Goal: Task Accomplishment & Management: Use online tool/utility

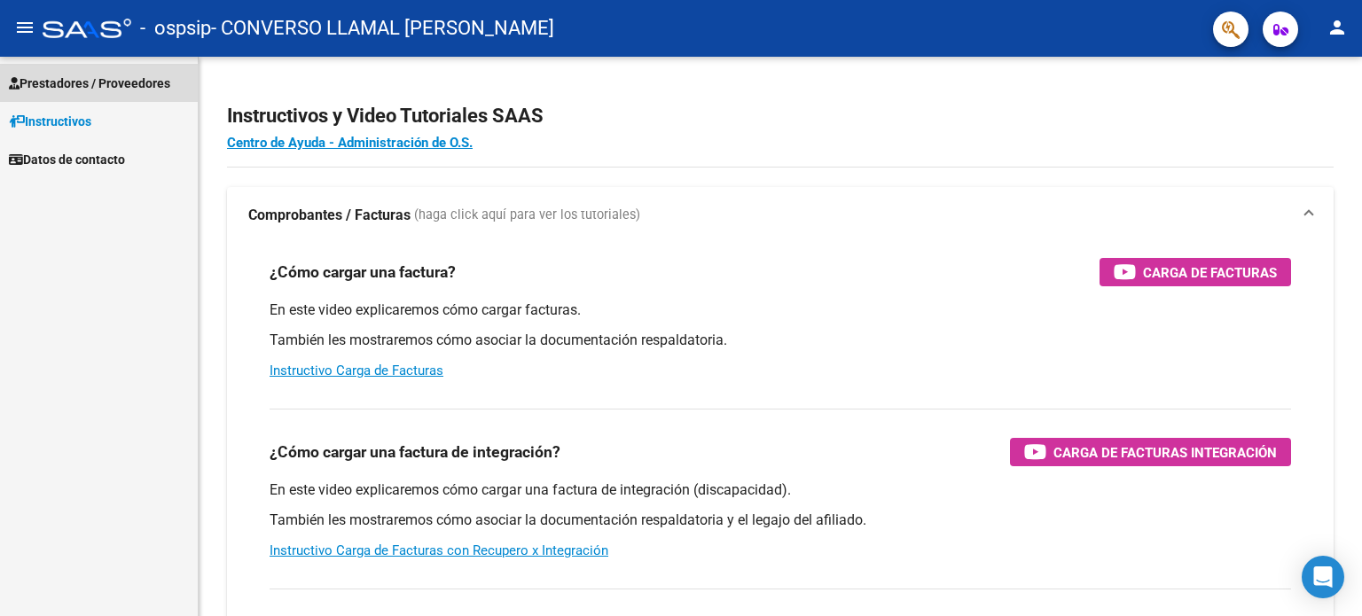
click at [163, 81] on span "Prestadores / Proveedores" at bounding box center [89, 84] width 161 height 20
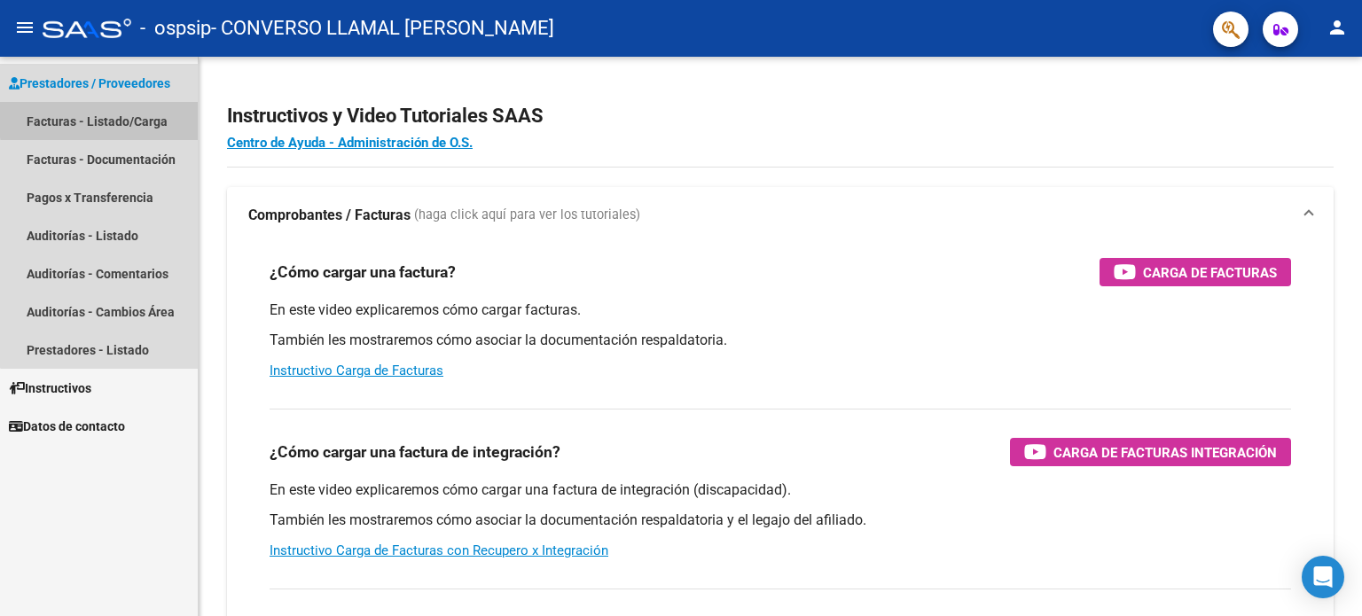
click at [141, 116] on link "Facturas - Listado/Carga" at bounding box center [99, 121] width 198 height 38
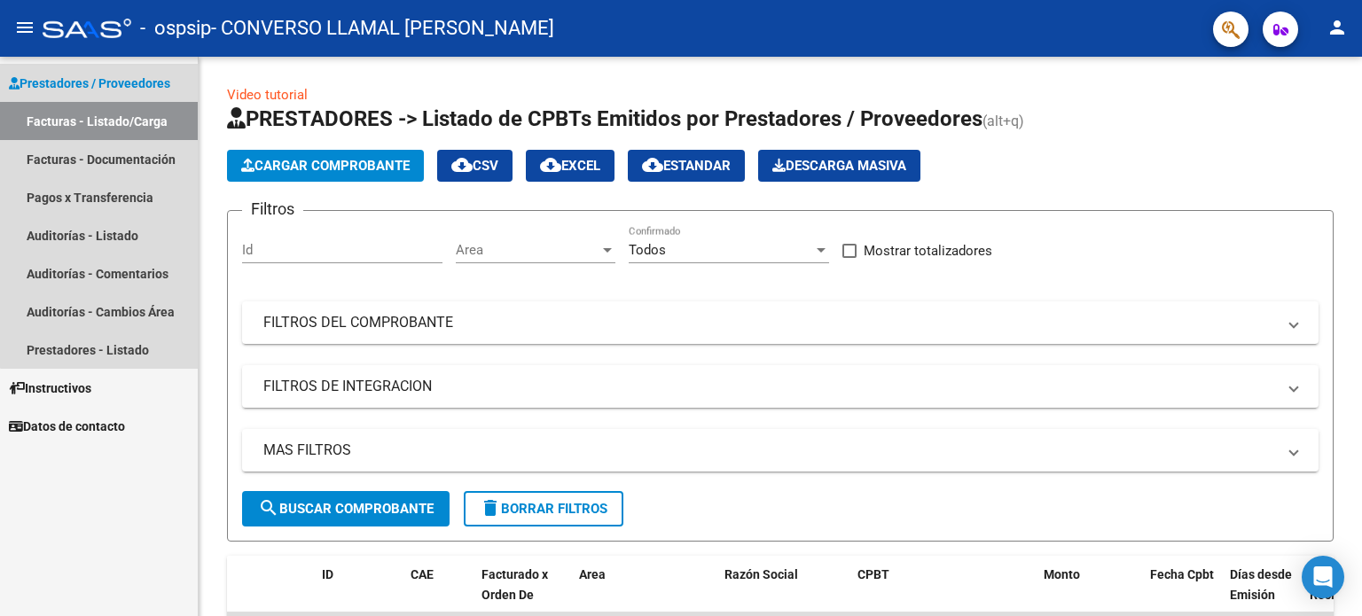
click at [141, 130] on link "Facturas - Listado/Carga" at bounding box center [99, 121] width 198 height 38
click at [101, 168] on link "Facturas - Documentación" at bounding box center [99, 159] width 198 height 38
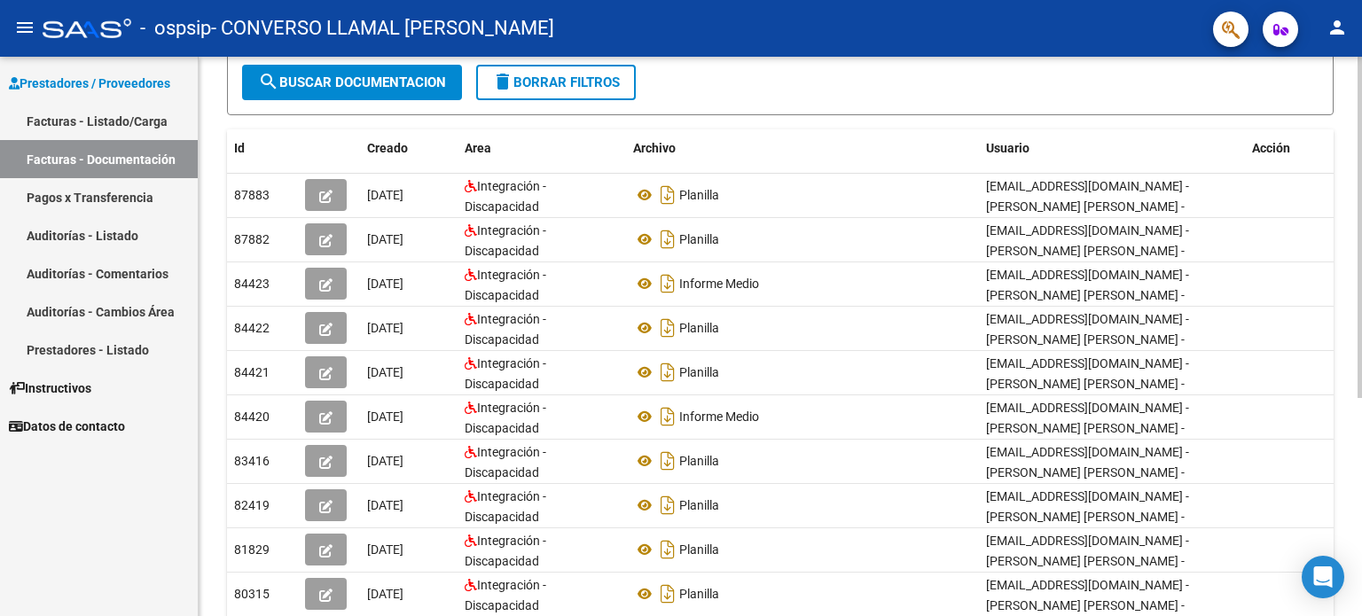
scroll to position [247, 0]
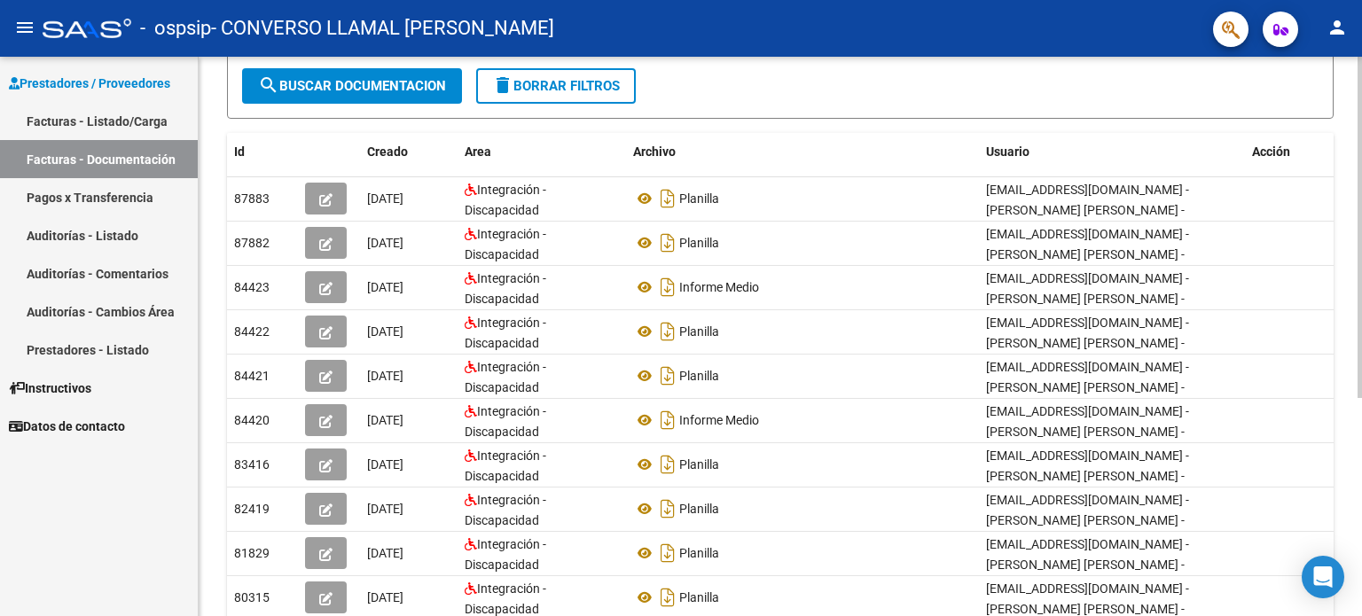
click at [1361, 373] on div at bounding box center [1360, 377] width 4 height 341
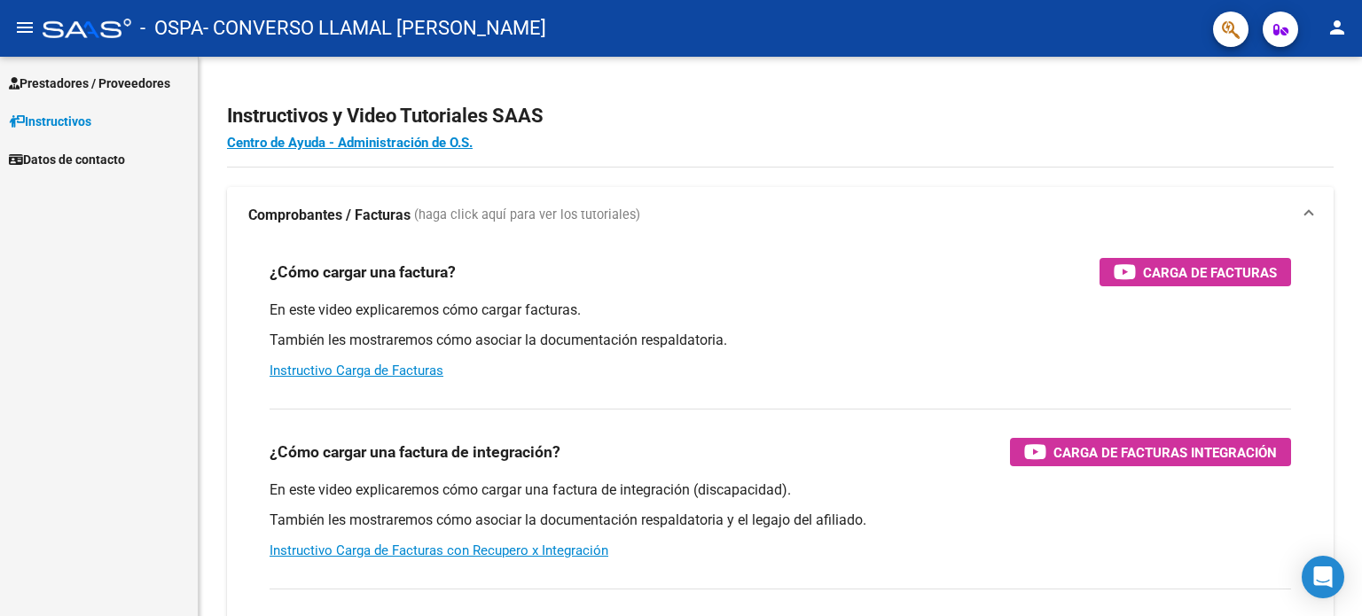
click at [136, 89] on span "Prestadores / Proveedores" at bounding box center [89, 84] width 161 height 20
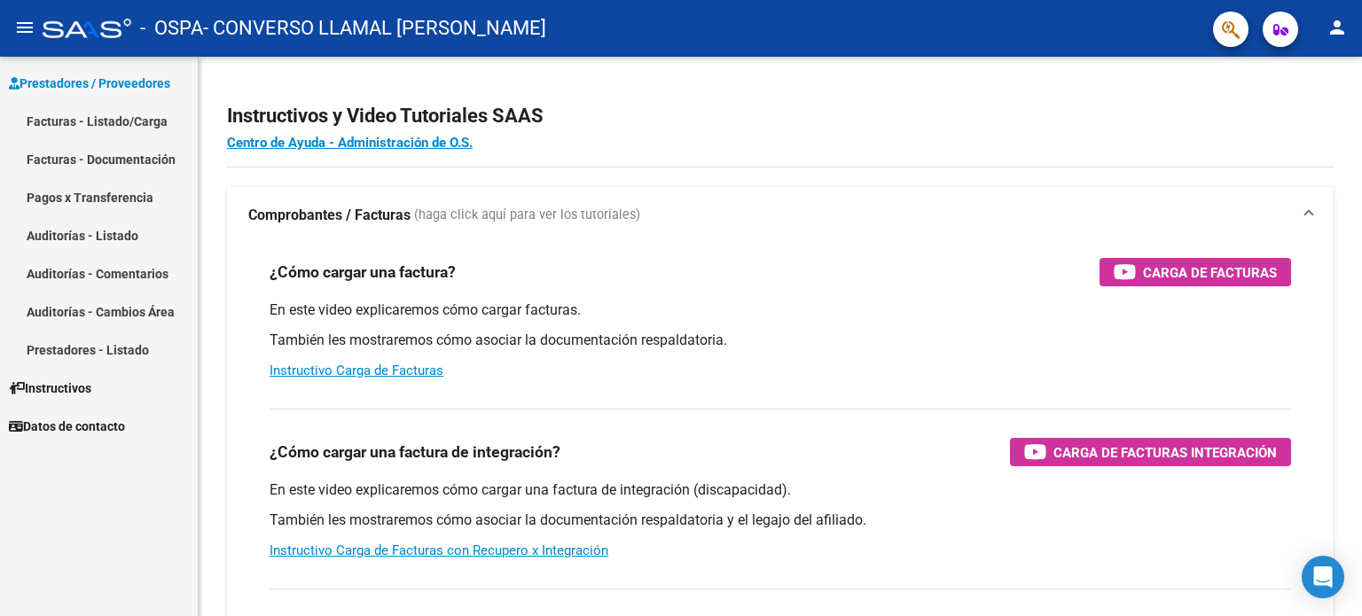
click at [127, 120] on link "Facturas - Listado/Carga" at bounding box center [99, 121] width 198 height 38
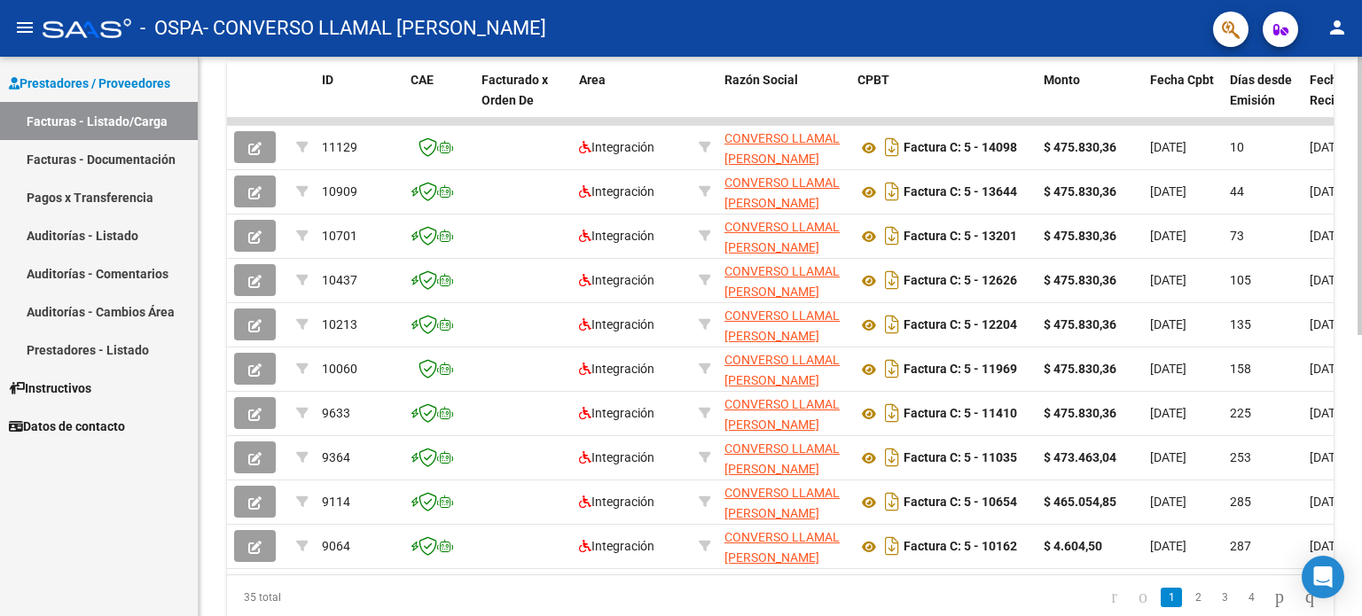
scroll to position [490, 0]
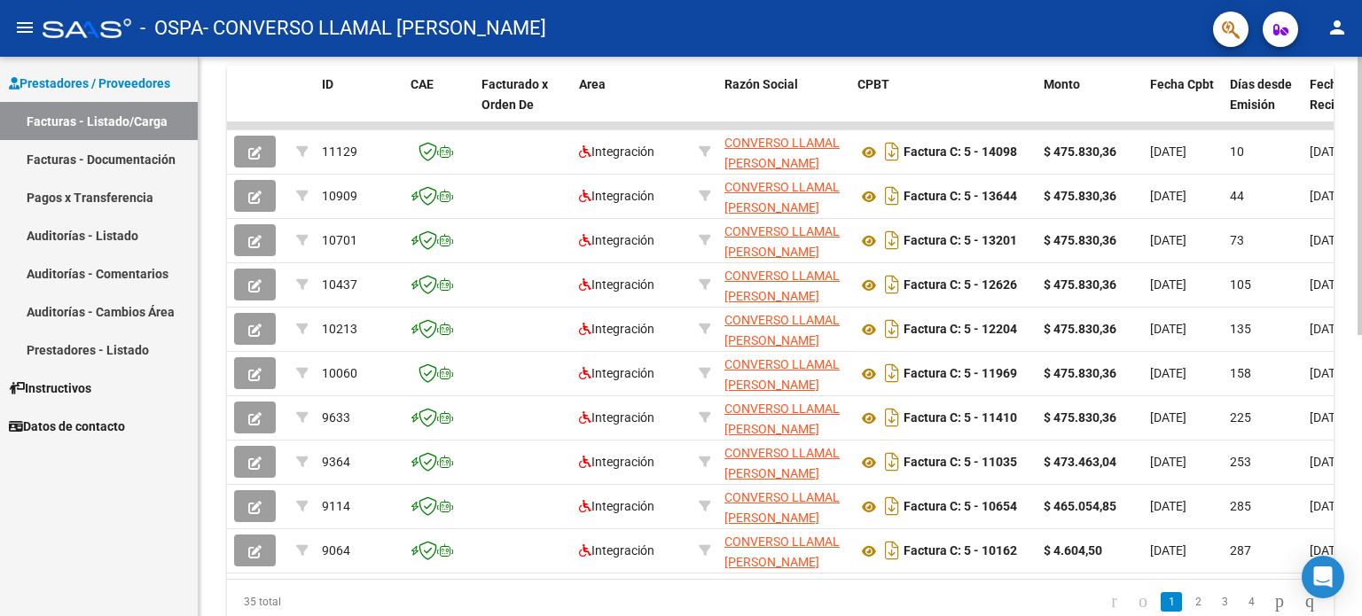
click at [1361, 476] on div at bounding box center [1360, 444] width 4 height 278
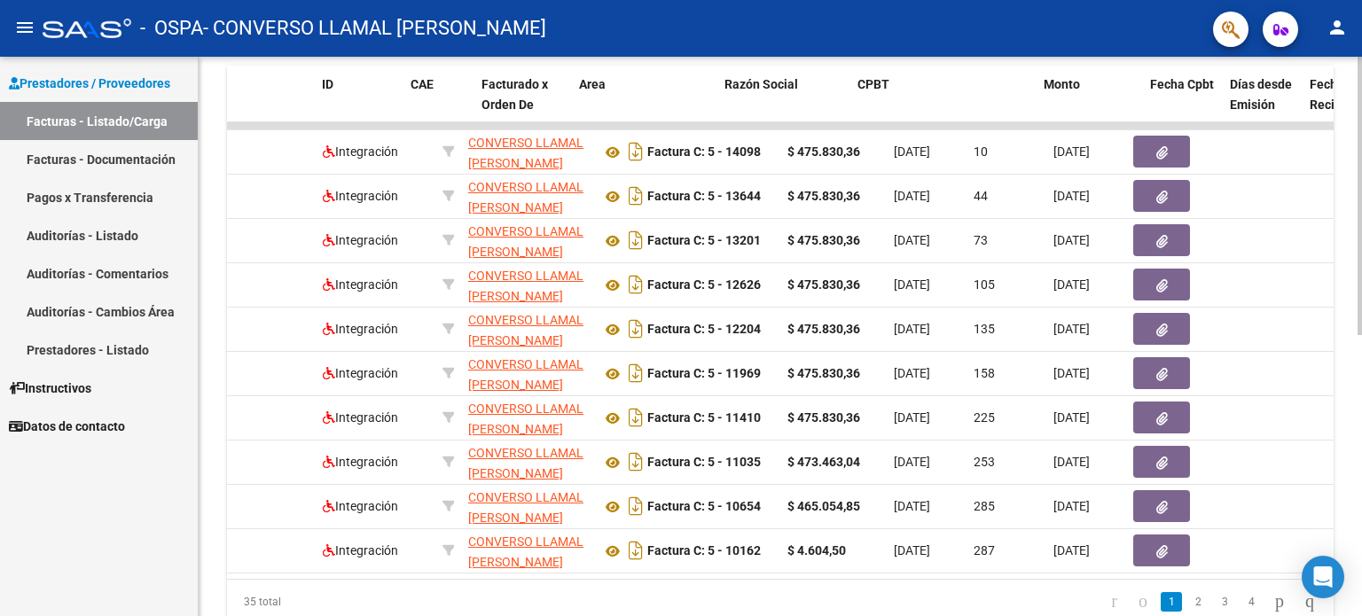
scroll to position [0, 0]
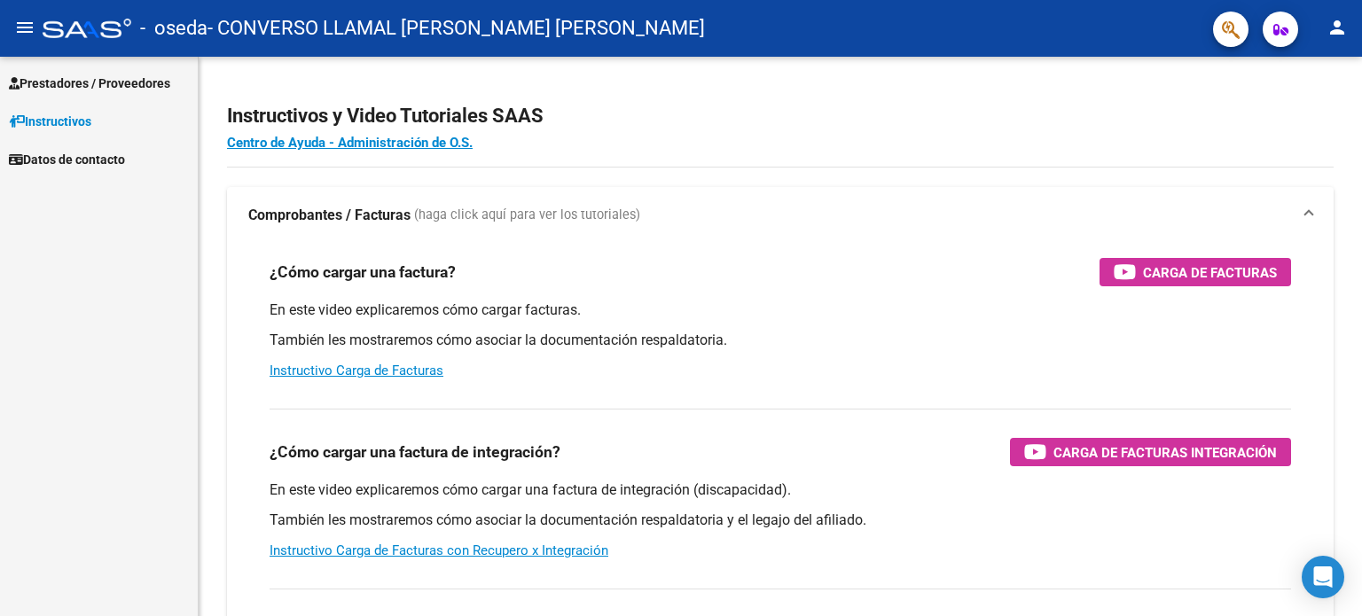
click at [145, 86] on span "Prestadores / Proveedores" at bounding box center [89, 84] width 161 height 20
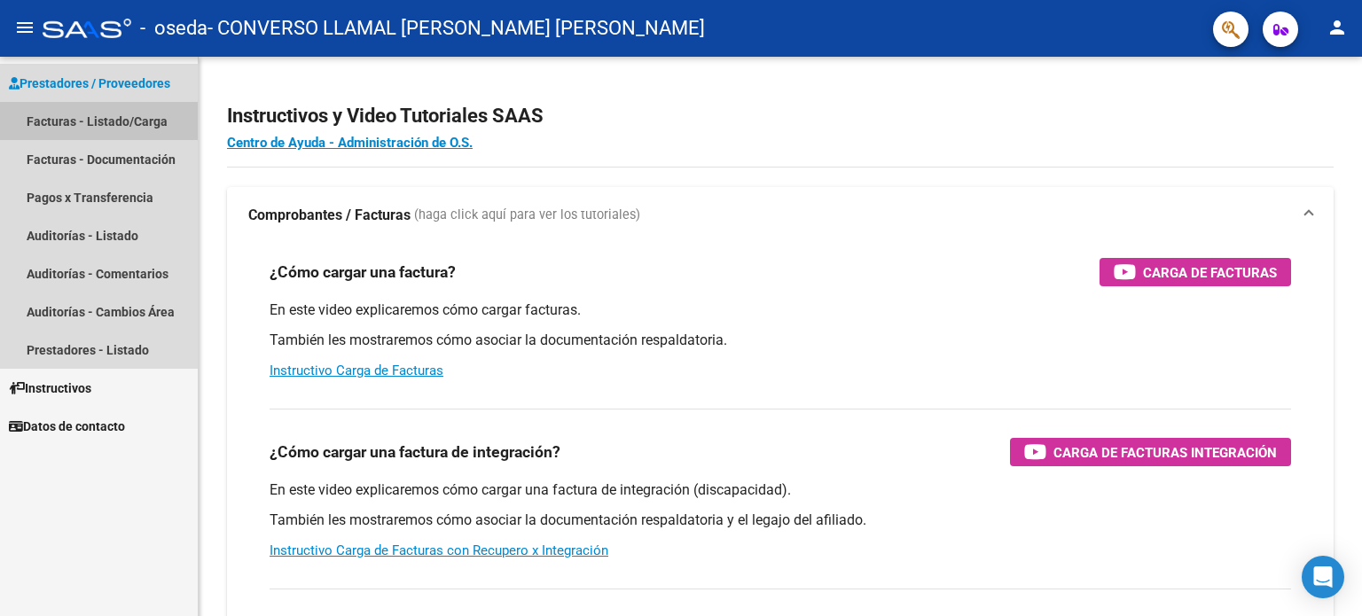
click at [140, 128] on link "Facturas - Listado/Carga" at bounding box center [99, 121] width 198 height 38
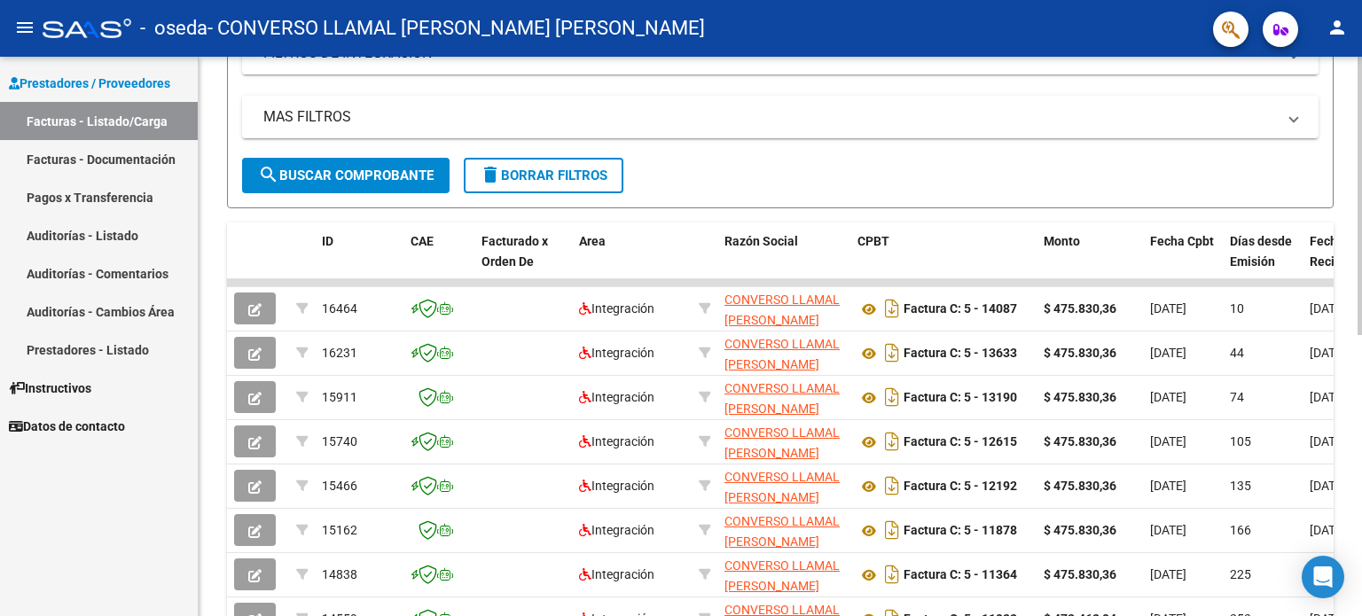
scroll to position [362, 0]
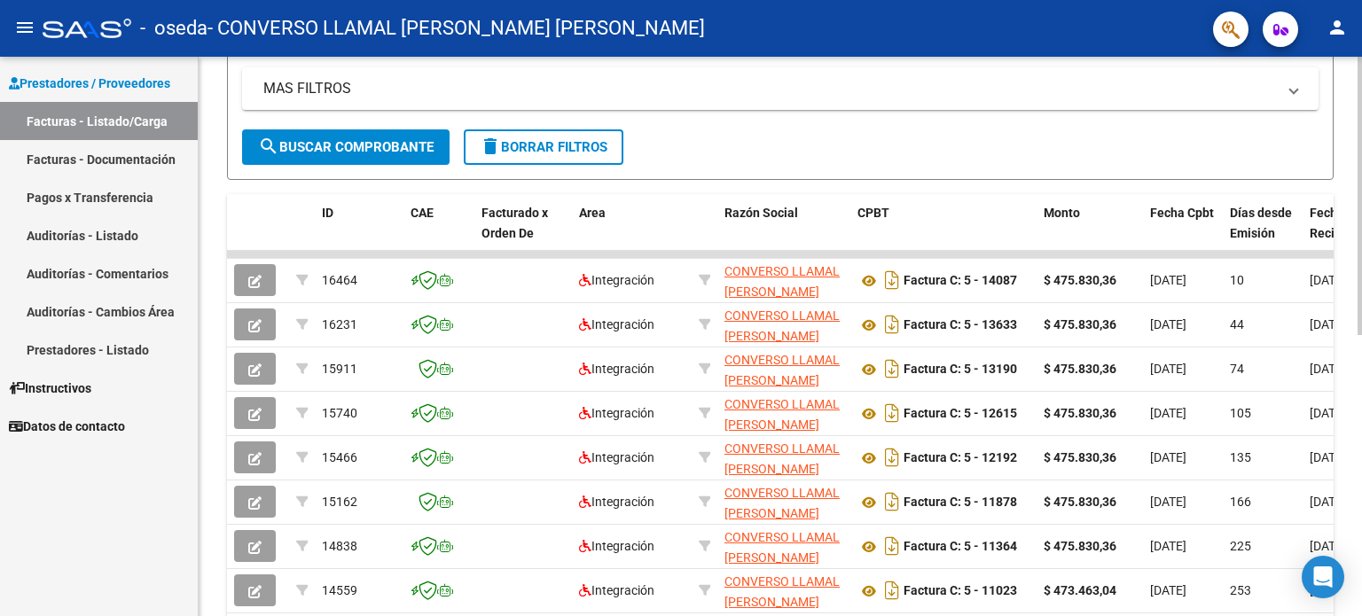
click at [1361, 461] on div at bounding box center [1360, 379] width 4 height 278
